Goal: Task Accomplishment & Management: Use online tool/utility

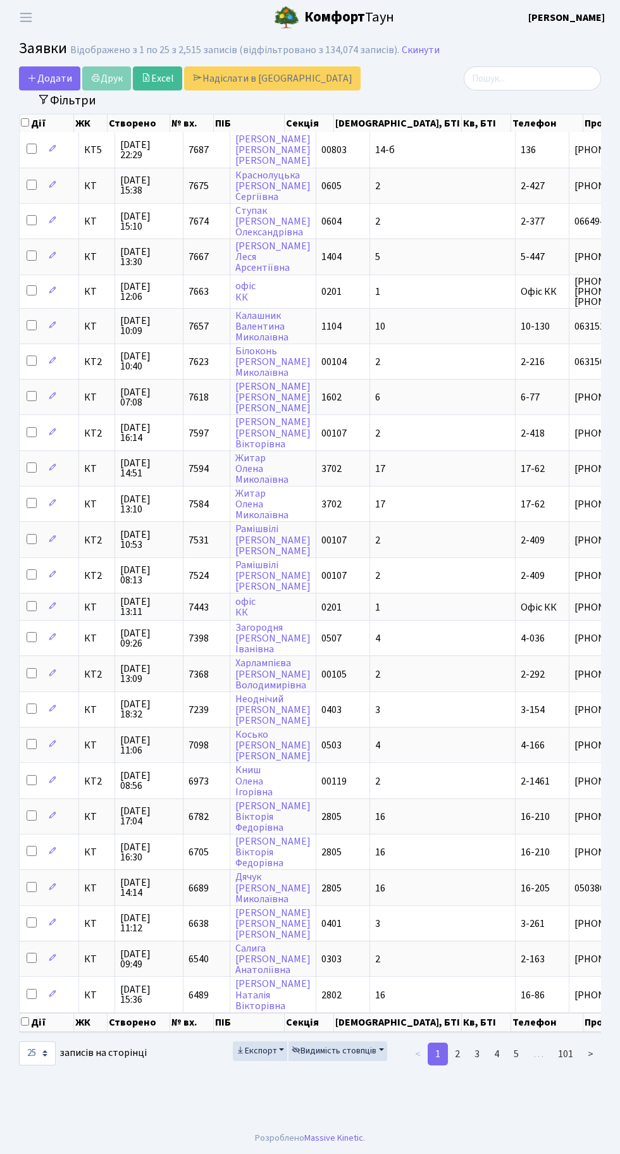
select select "25"
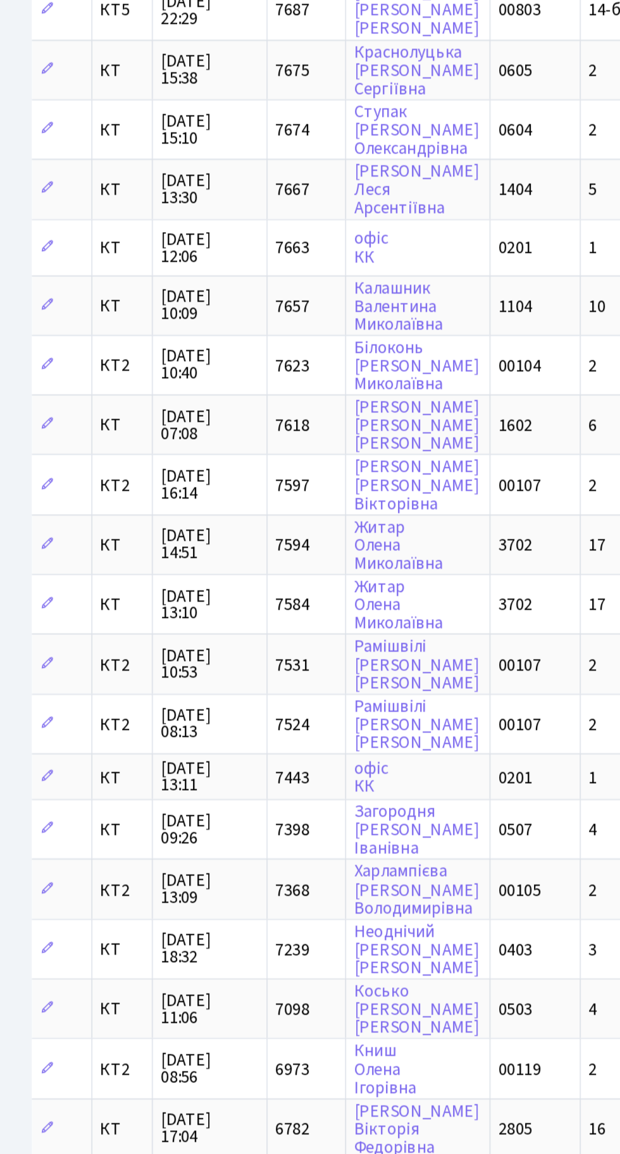
scroll to position [0, 39]
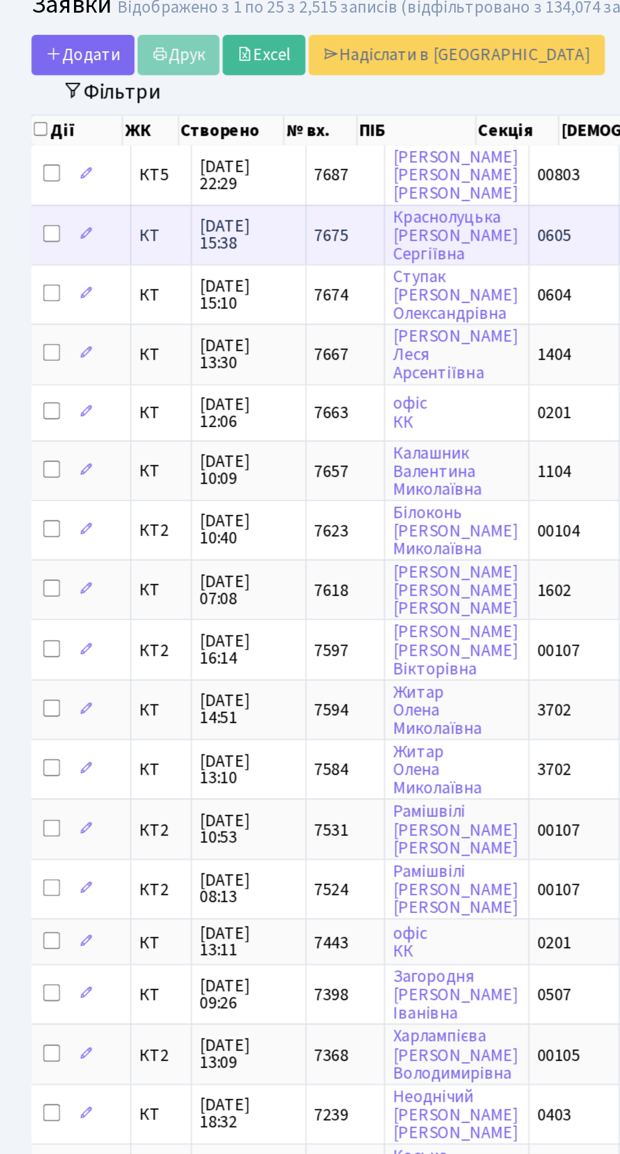
click at [28, 180] on input "checkbox" at bounding box center [31, 185] width 10 height 10
checkbox input "true"
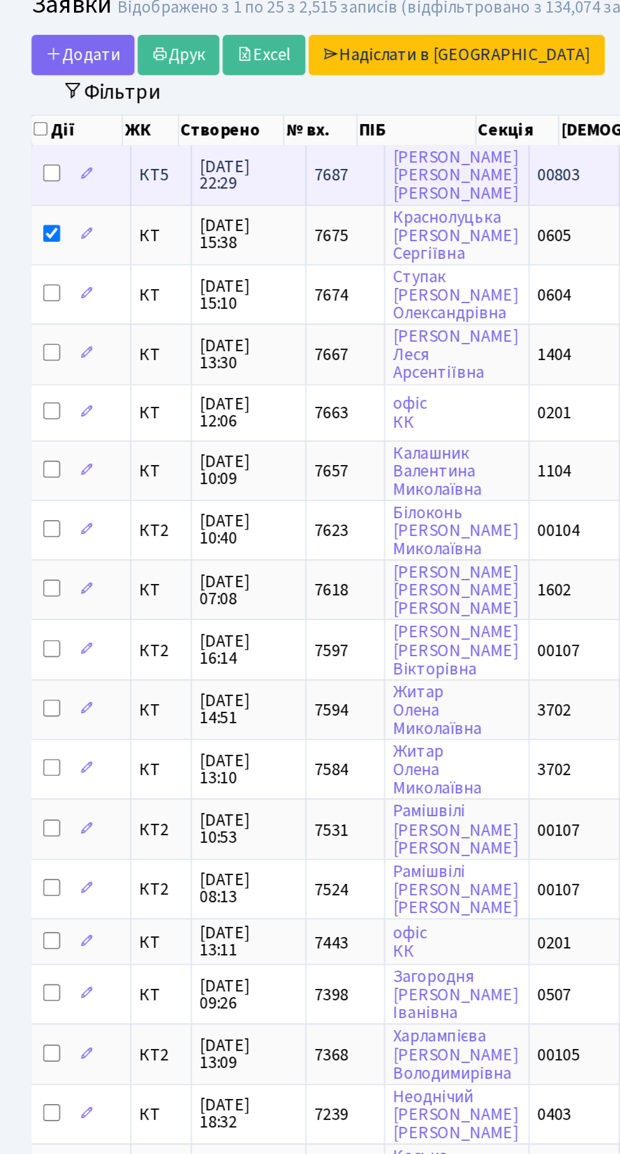
click at [28, 147] on input "checkbox" at bounding box center [31, 149] width 10 height 10
checkbox input "true"
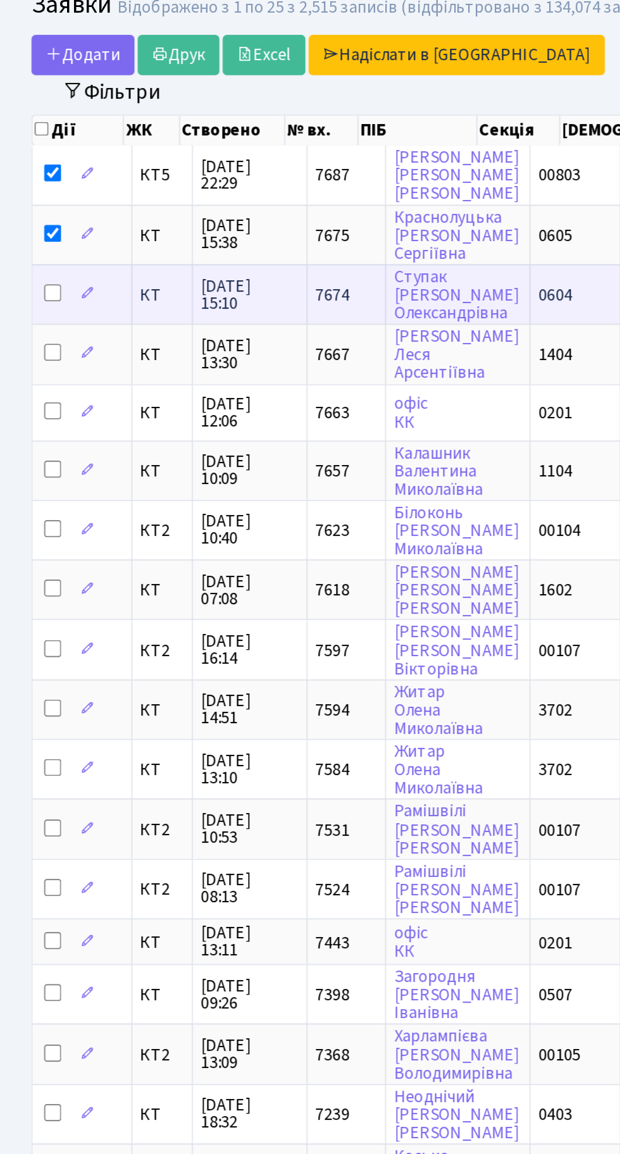
click at [28, 218] on input "checkbox" at bounding box center [32, 220] width 10 height 10
checkbox input "true"
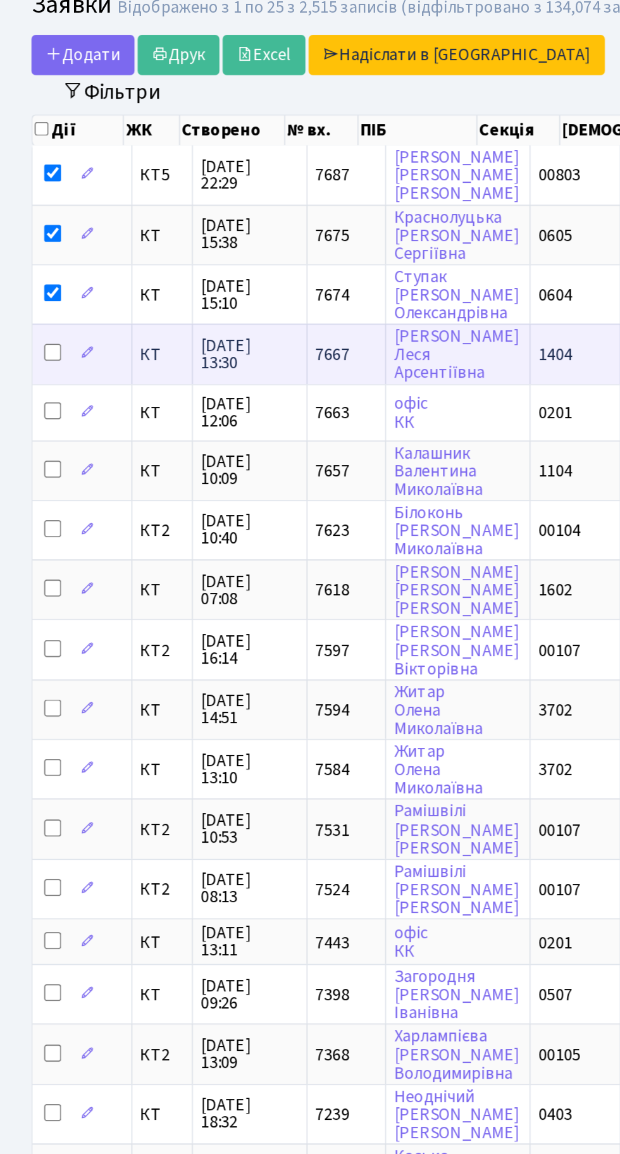
click at [32, 254] on input "checkbox" at bounding box center [32, 256] width 10 height 10
checkbox input "true"
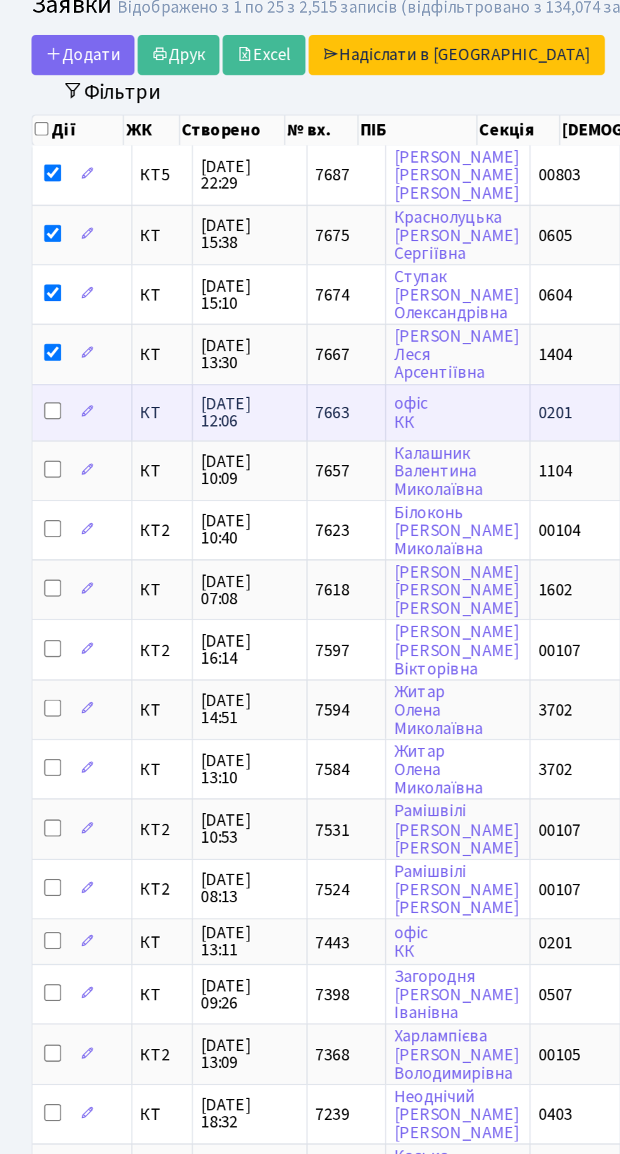
click at [31, 286] on input "checkbox" at bounding box center [32, 290] width 10 height 10
checkbox input "true"
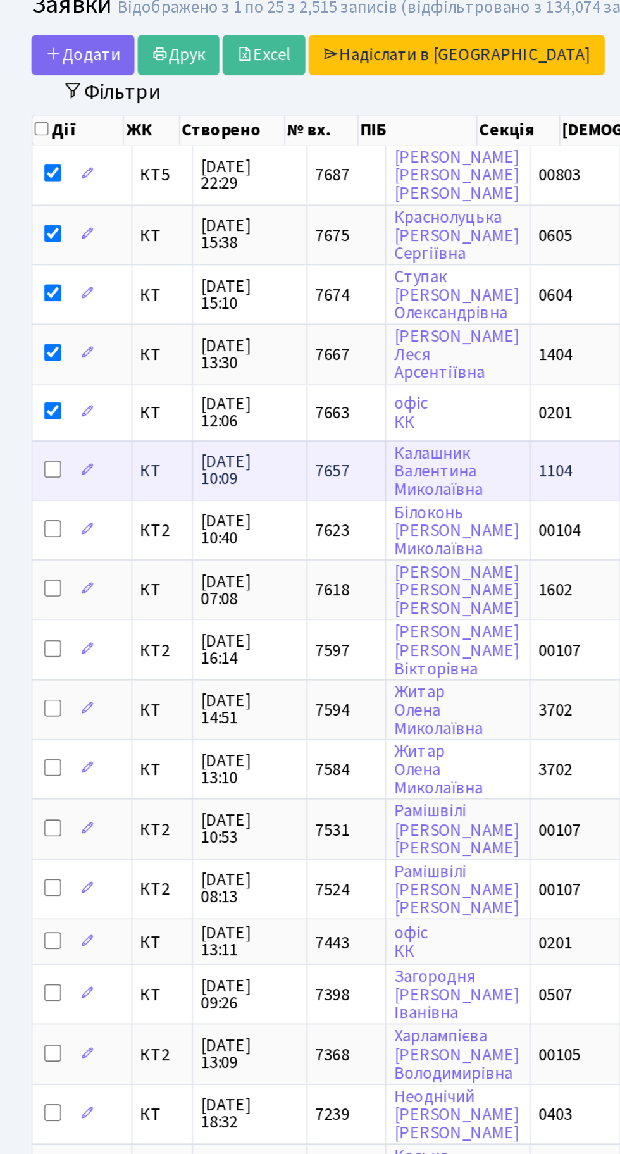
click at [32, 324] on input "checkbox" at bounding box center [32, 325] width 10 height 10
checkbox input "true"
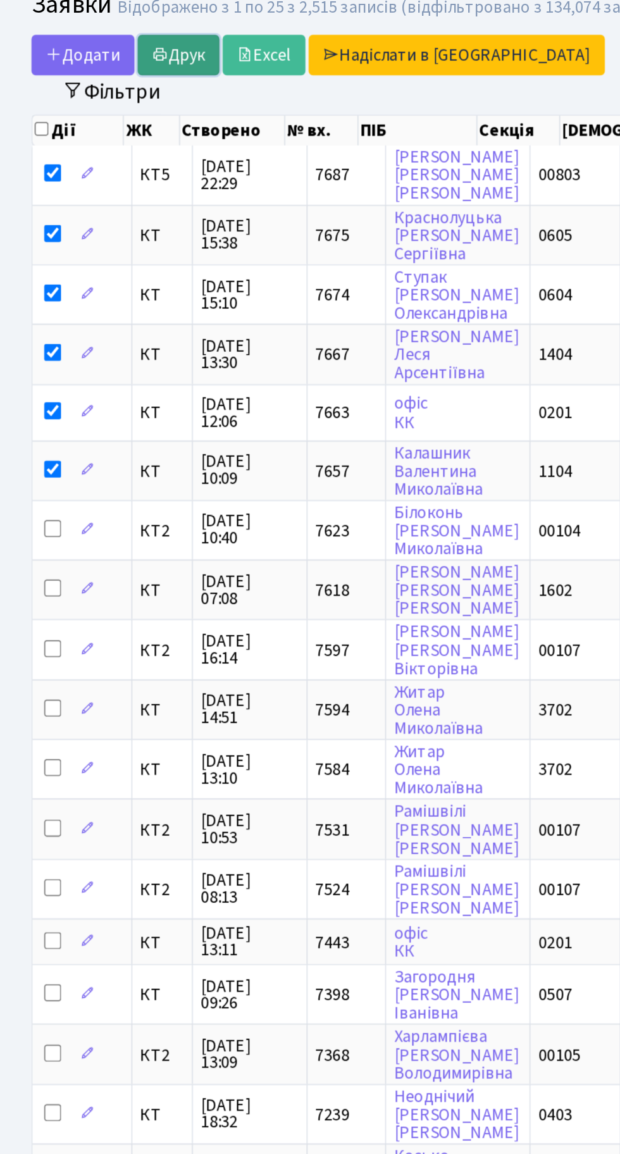
click at [111, 71] on link "Друк" at bounding box center [106, 78] width 49 height 24
